Goal: Find contact information: Find contact information

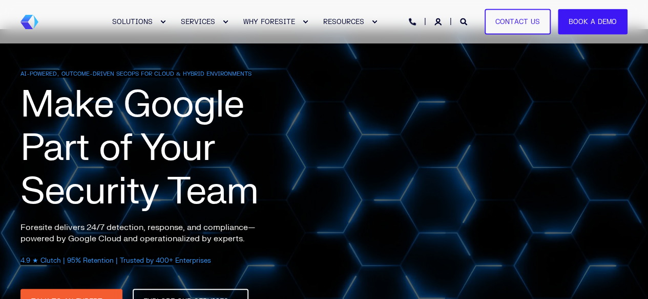
click at [411, 23] on div "SOLUTIONS SERVICES WHY FORESITE RESOURCES PHONE HOTLINE: [PHONE_NUMBER] Contact…" at bounding box center [323, 21] width 607 height 23
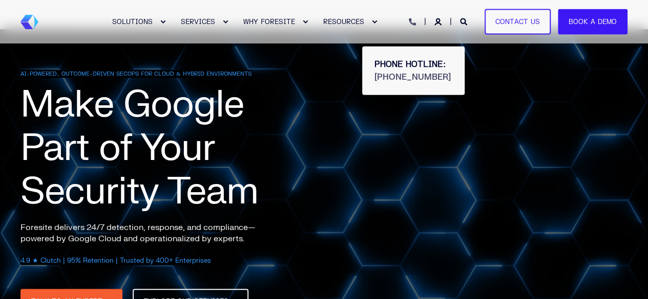
click at [415, 23] on icon "Open Contact" at bounding box center [412, 21] width 7 height 7
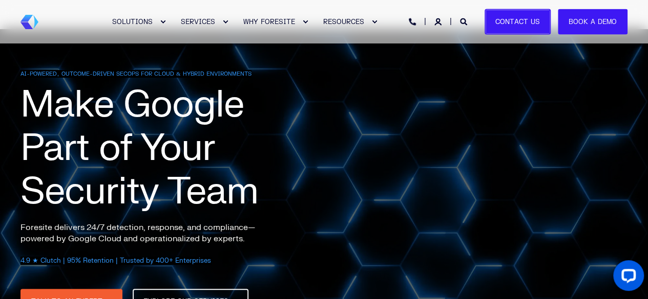
click at [502, 23] on link "Contact Us" at bounding box center [517, 22] width 66 height 26
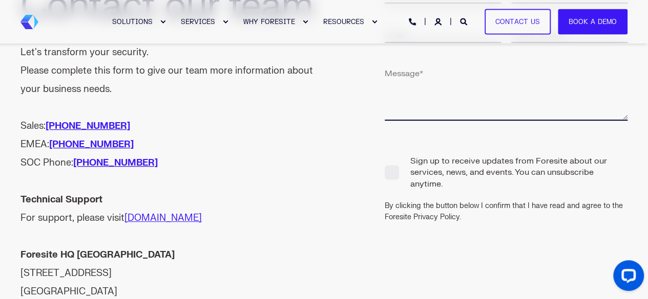
click at [158, 162] on div "Sales: +1 (800) 940-4699 EMEA: +44 800-358-4915 SOC Phone: +1 (866) 478-8324" at bounding box center [172, 144] width 304 height 55
drag, startPoint x: 158, startPoint y: 162, endPoint x: 79, endPoint y: 165, distance: 78.4
click at [79, 165] on div "Sales: +1 (800) 940-4699 EMEA: +44 800-358-4915 SOC Phone: +1 (866) 478-8324" at bounding box center [172, 144] width 304 height 55
copy link "1 (866) 478-8324"
